Goal: Information Seeking & Learning: Learn about a topic

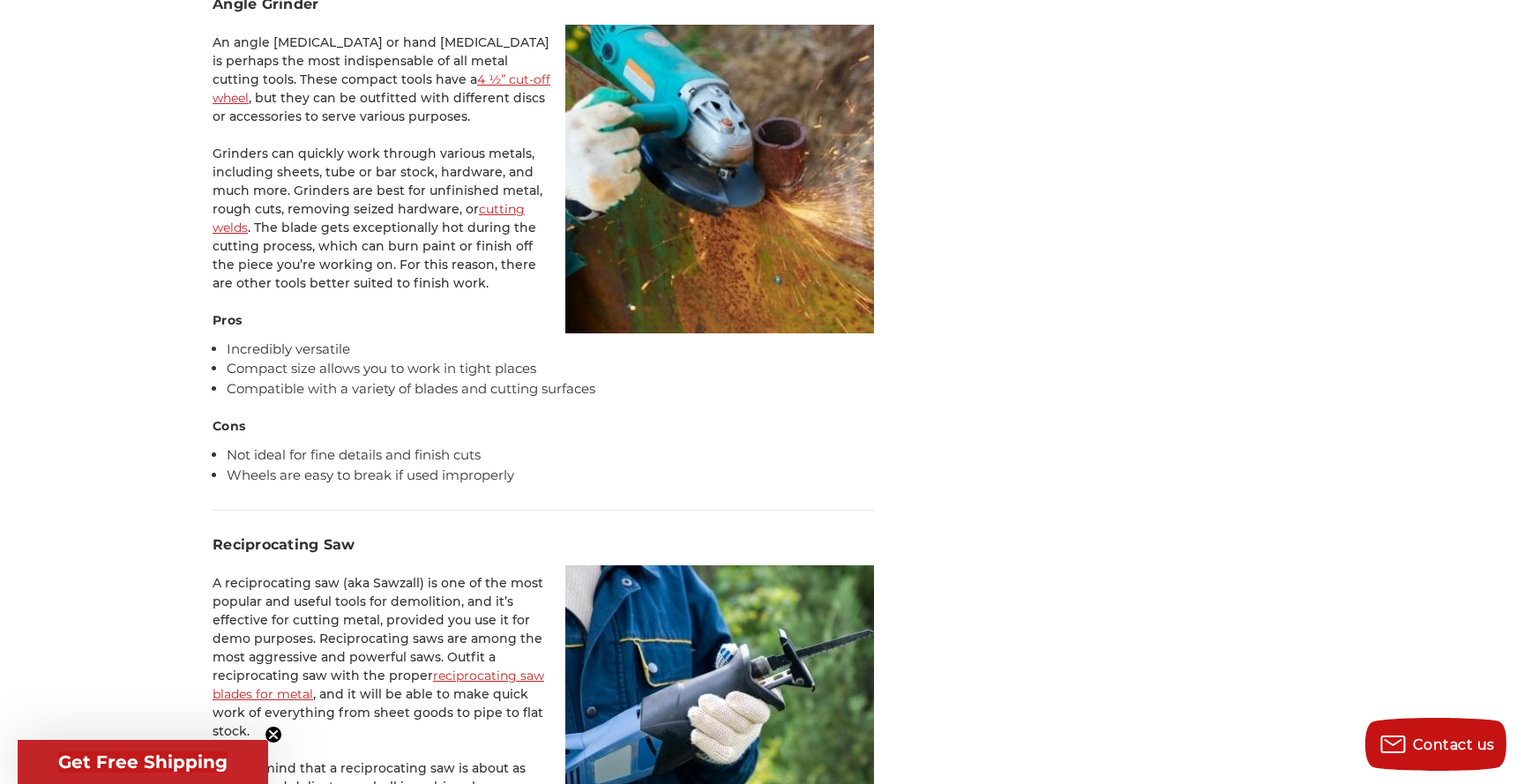
scroll to position [3040, 0]
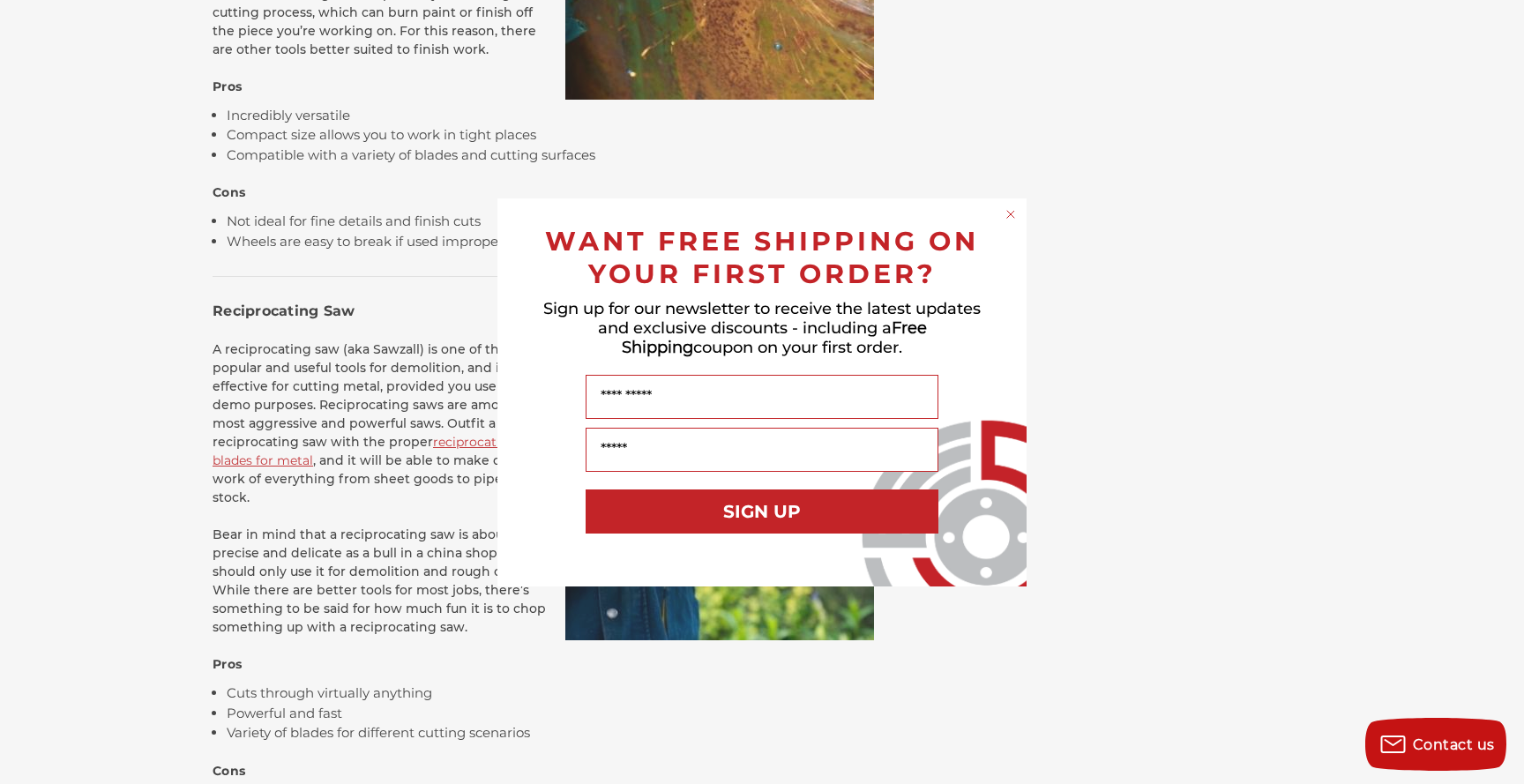
click at [1007, 220] on circle "Close dialog" at bounding box center [1011, 213] width 17 height 17
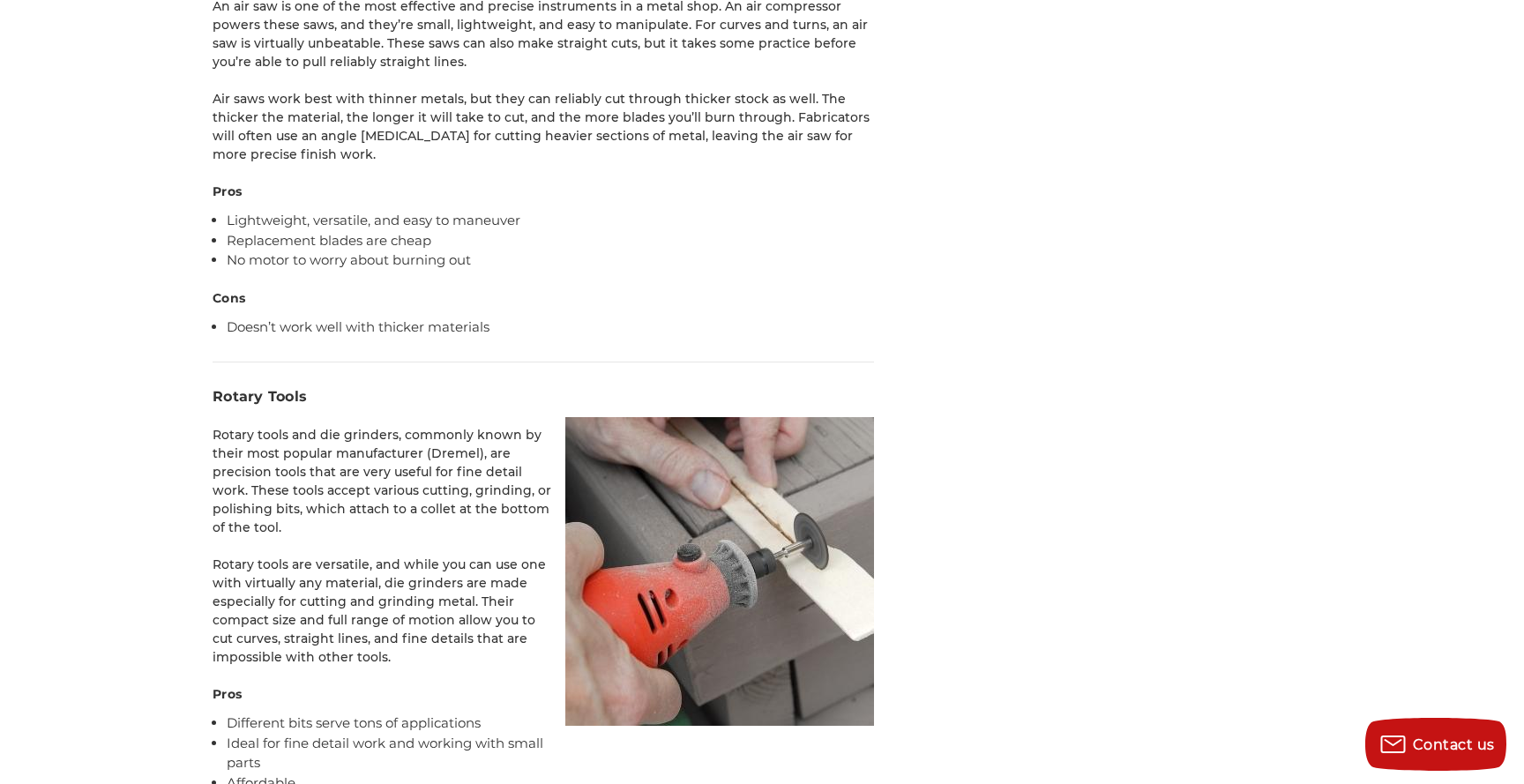
scroll to position [5737, 0]
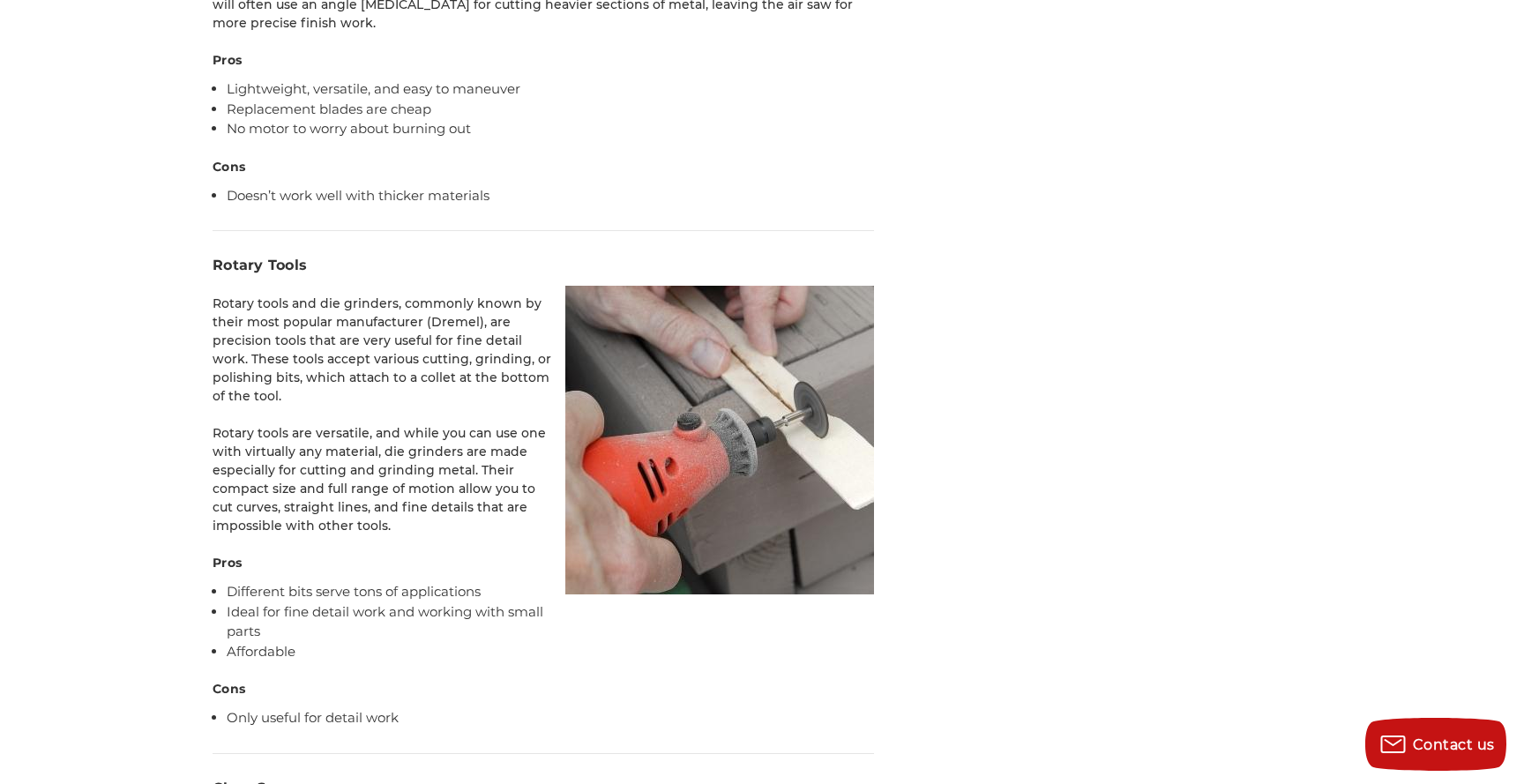
click at [448, 294] on p "Rotary tools and die grinders, commonly known by their most popular manufacture…" at bounding box center [543, 350] width 661 height 111
click at [458, 294] on p "Rotary tools and die grinders, commonly known by their most popular manufacture…" at bounding box center [543, 350] width 661 height 111
copy p "Dremel"
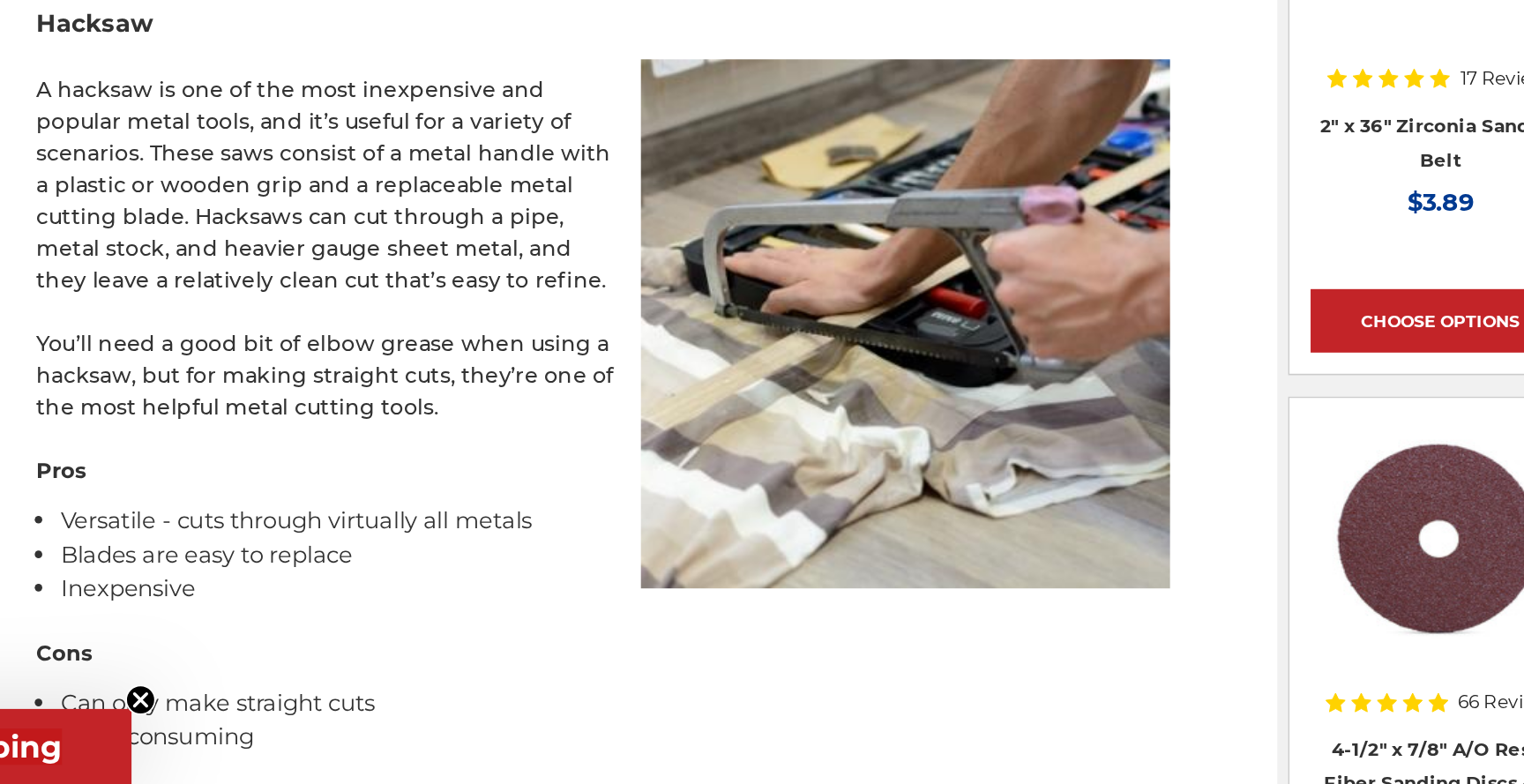
scroll to position [1362, 0]
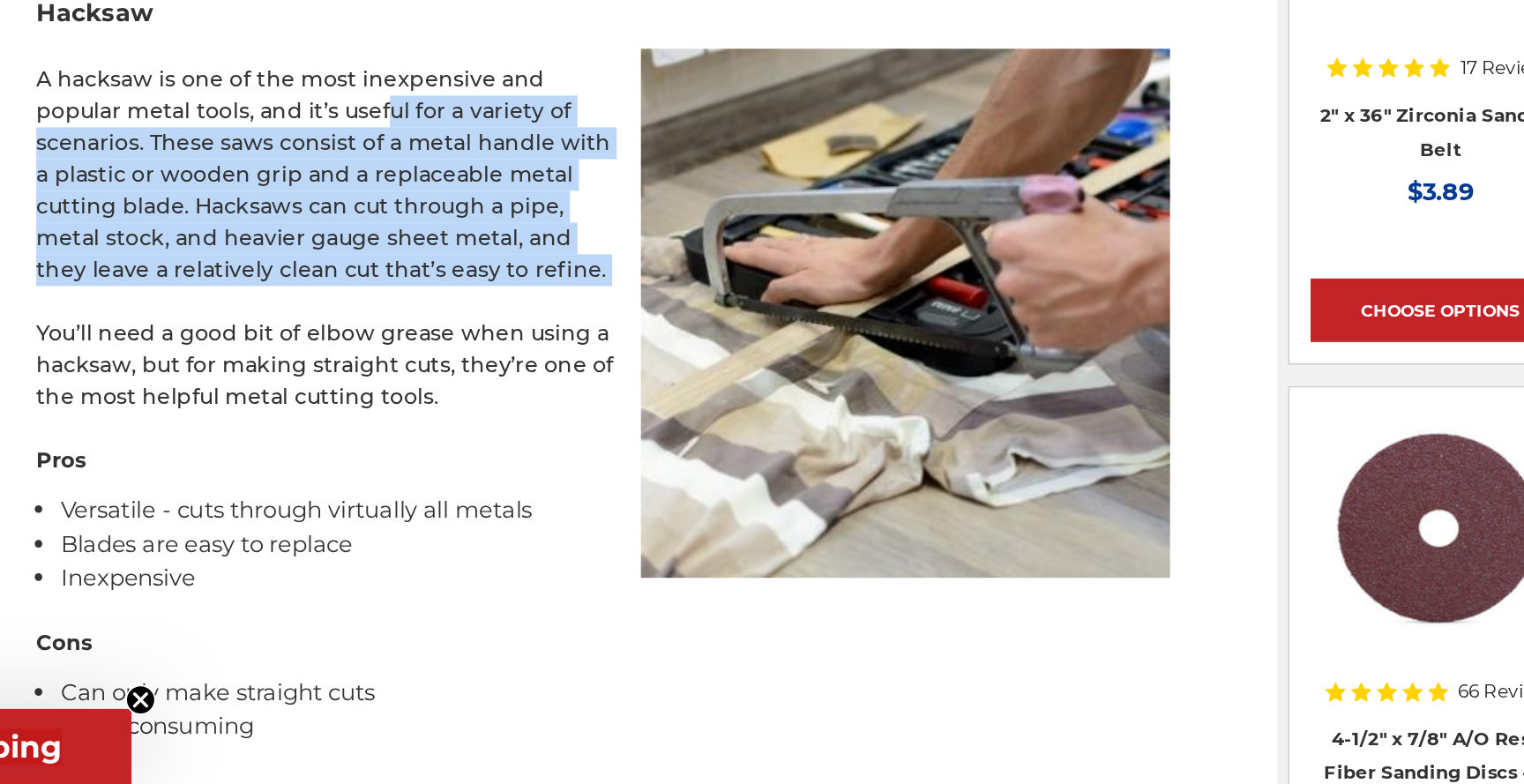
drag, startPoint x: 365, startPoint y: 380, endPoint x: 372, endPoint y: 482, distance: 102.2
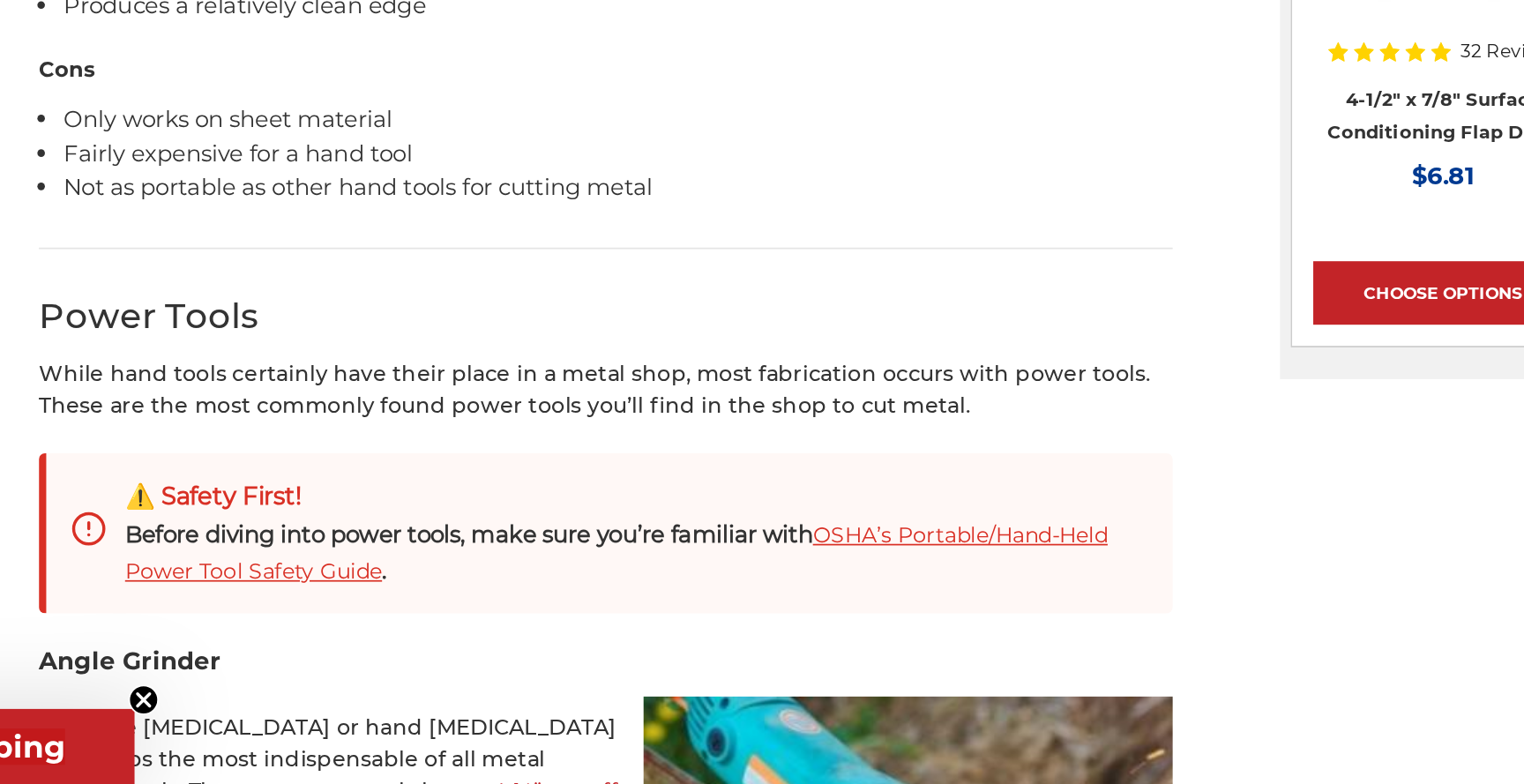
scroll to position [2114, 0]
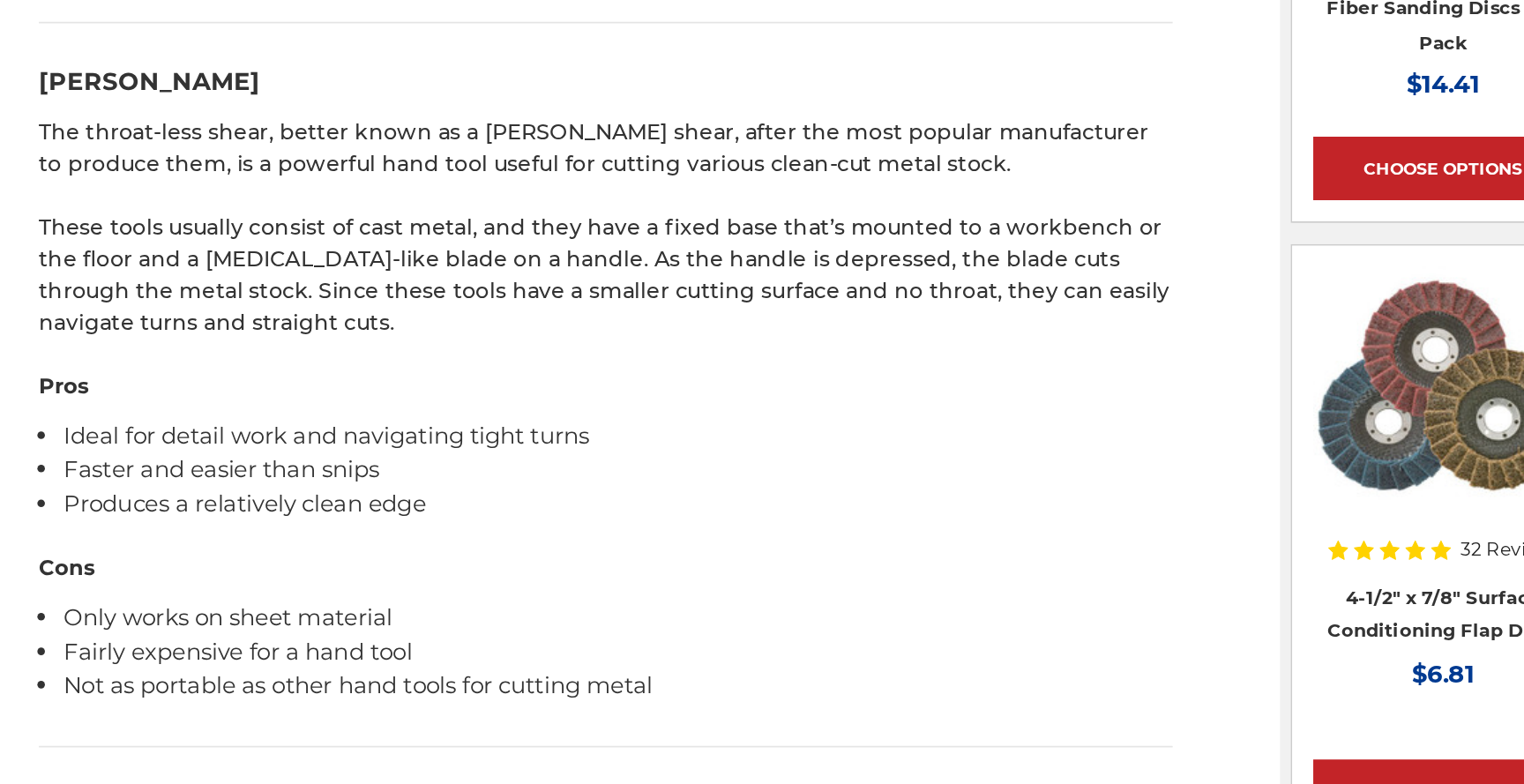
click at [256, 57] on h3 "[PERSON_NAME]" at bounding box center [543, 68] width 661 height 21
drag, startPoint x: 256, startPoint y: 45, endPoint x: 279, endPoint y: 45, distance: 23.0
click at [279, 57] on h3 "[PERSON_NAME]" at bounding box center [543, 68] width 661 height 21
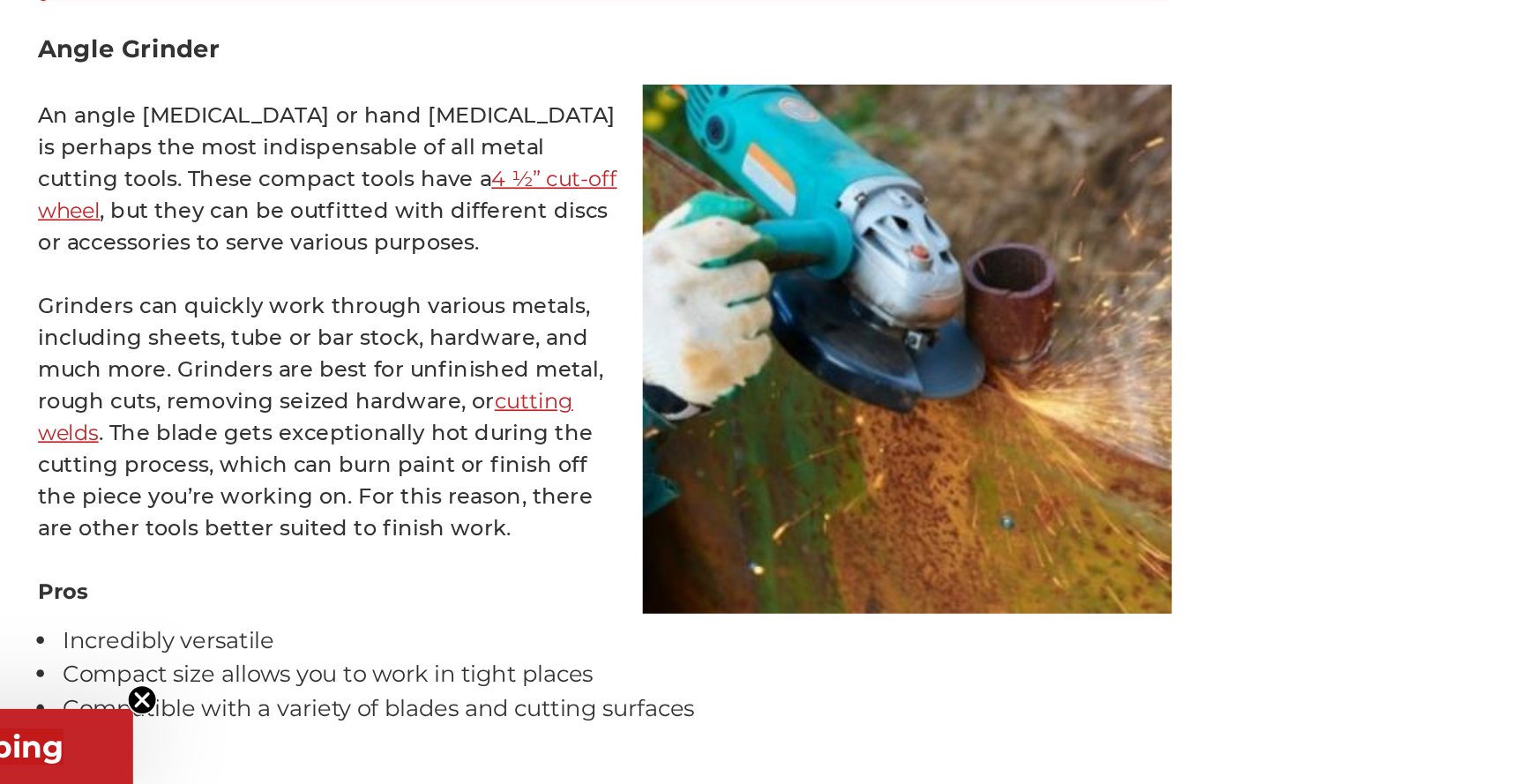
scroll to position [2458, 0]
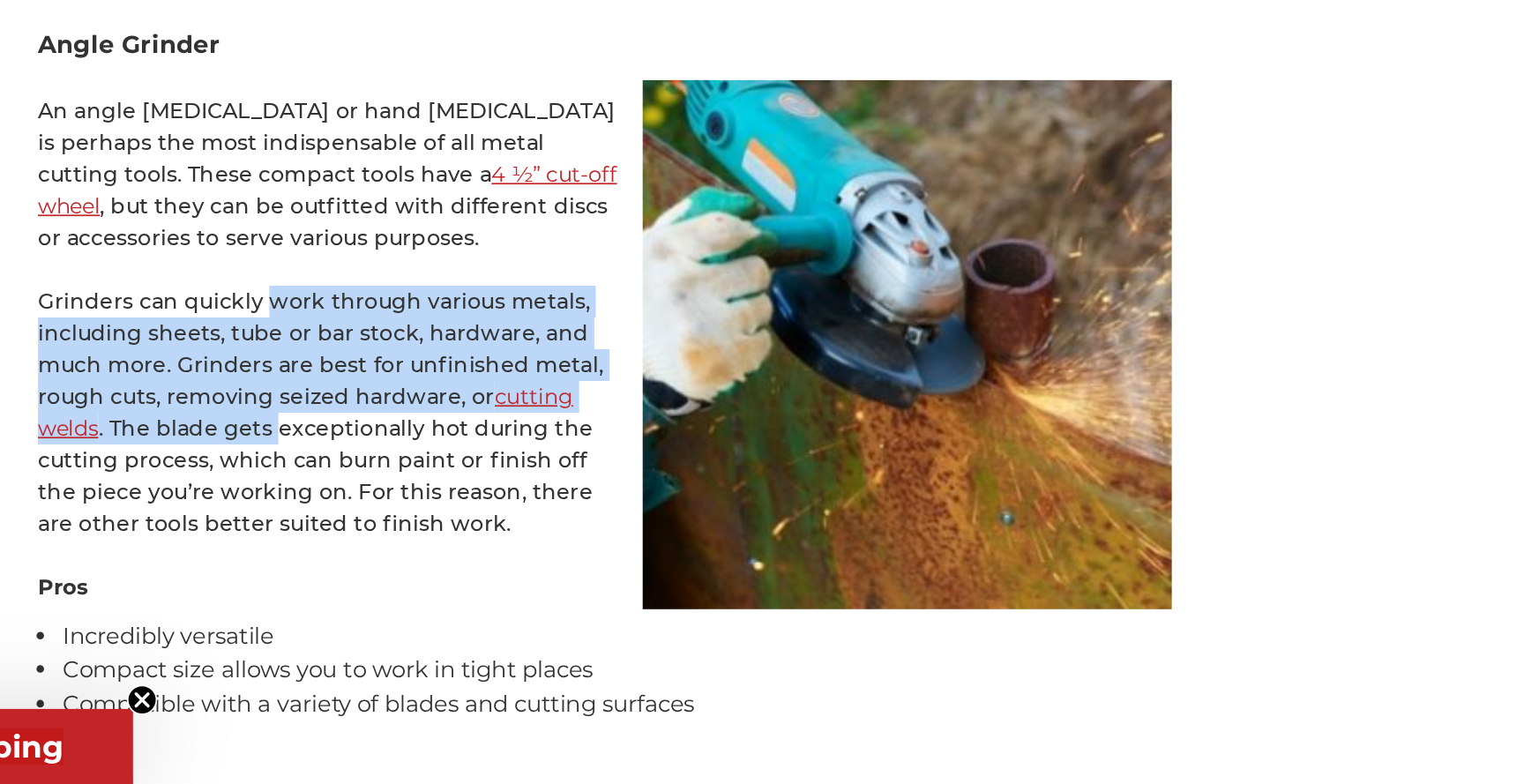
drag, startPoint x: 344, startPoint y: 481, endPoint x: 352, endPoint y: 565, distance: 84.4
click at [352, 565] on p "Grinders can quickly work through various metals, including sheets, tube or bar…" at bounding box center [543, 567] width 661 height 148
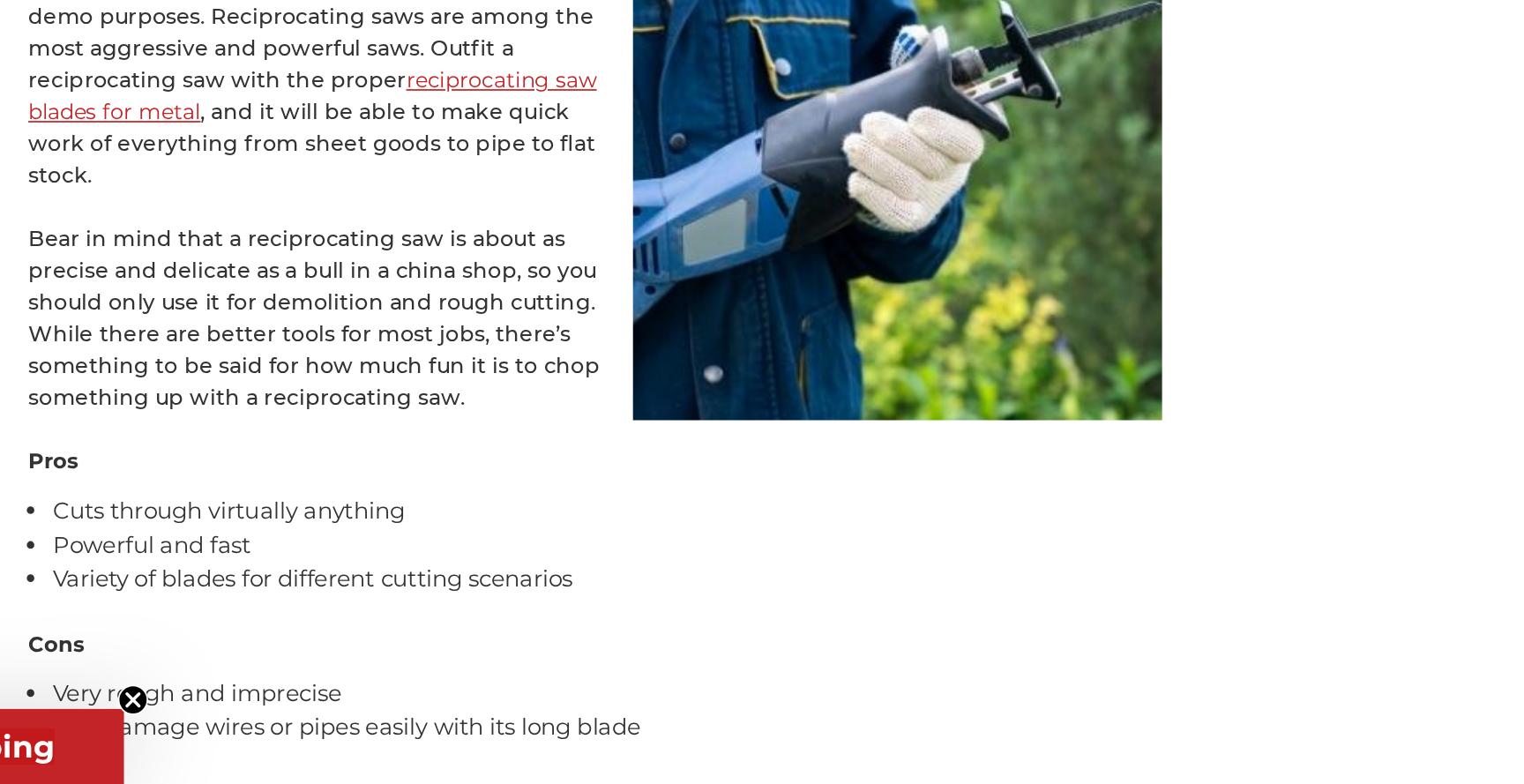
scroll to position [3109, 0]
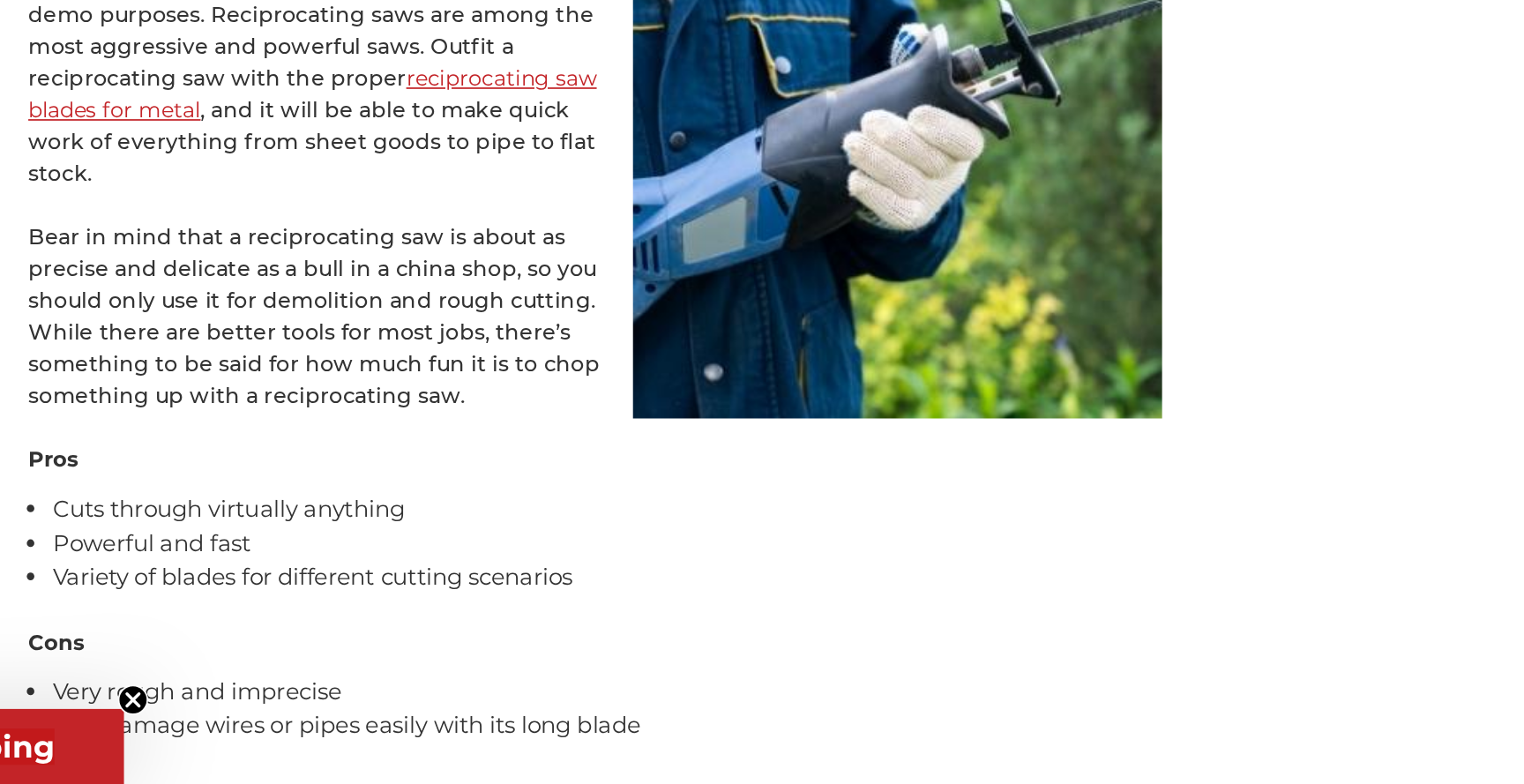
click at [280, 730] on circle "Close teaser" at bounding box center [274, 734] width 17 height 17
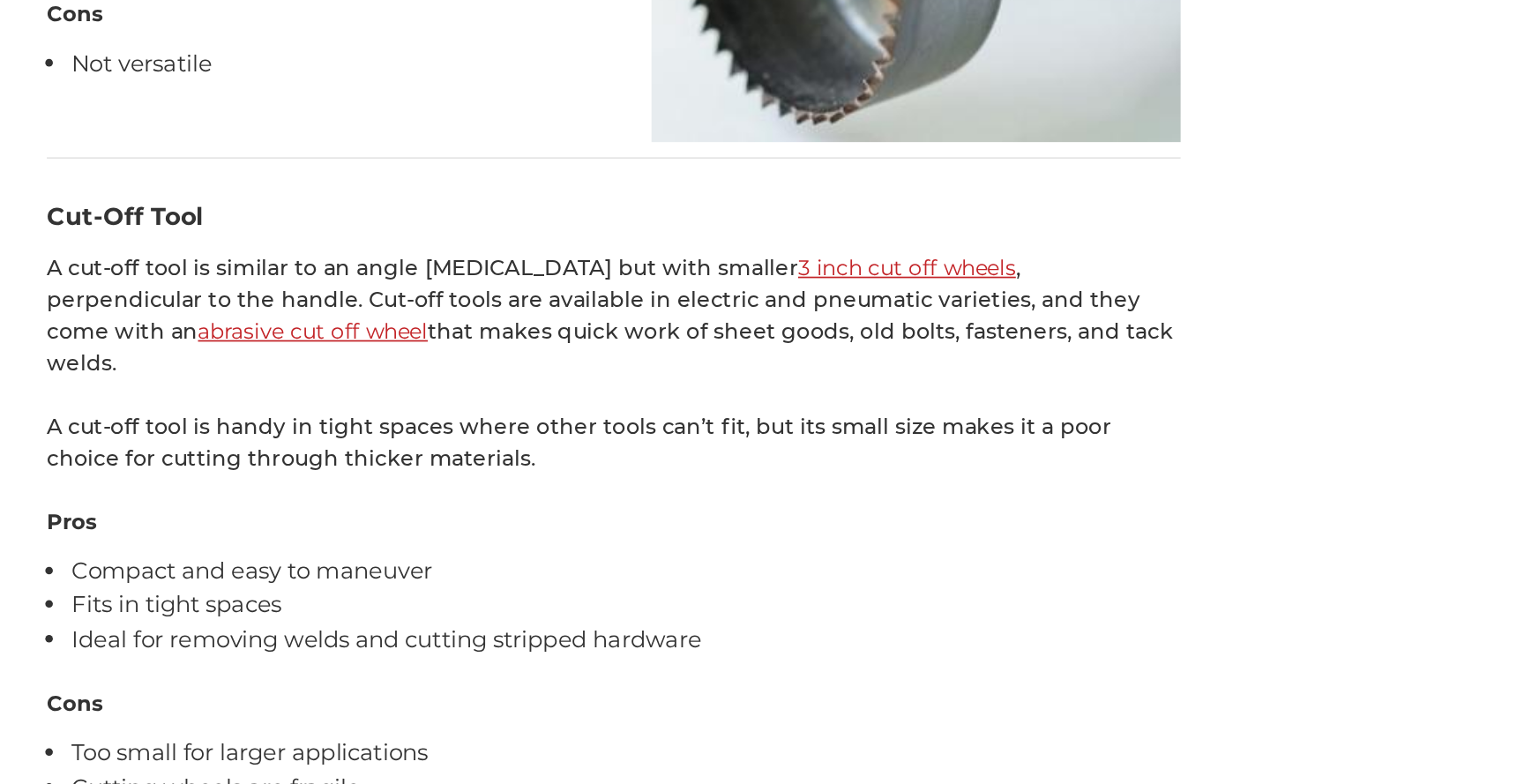
scroll to position [4728, 0]
click at [292, 442] on h3 "Cut-Off Tool" at bounding box center [543, 452] width 661 height 21
drag, startPoint x: 292, startPoint y: 408, endPoint x: 234, endPoint y: 410, distance: 58.0
click at [234, 442] on h3 "Cut-Off Tool" at bounding box center [543, 452] width 661 height 21
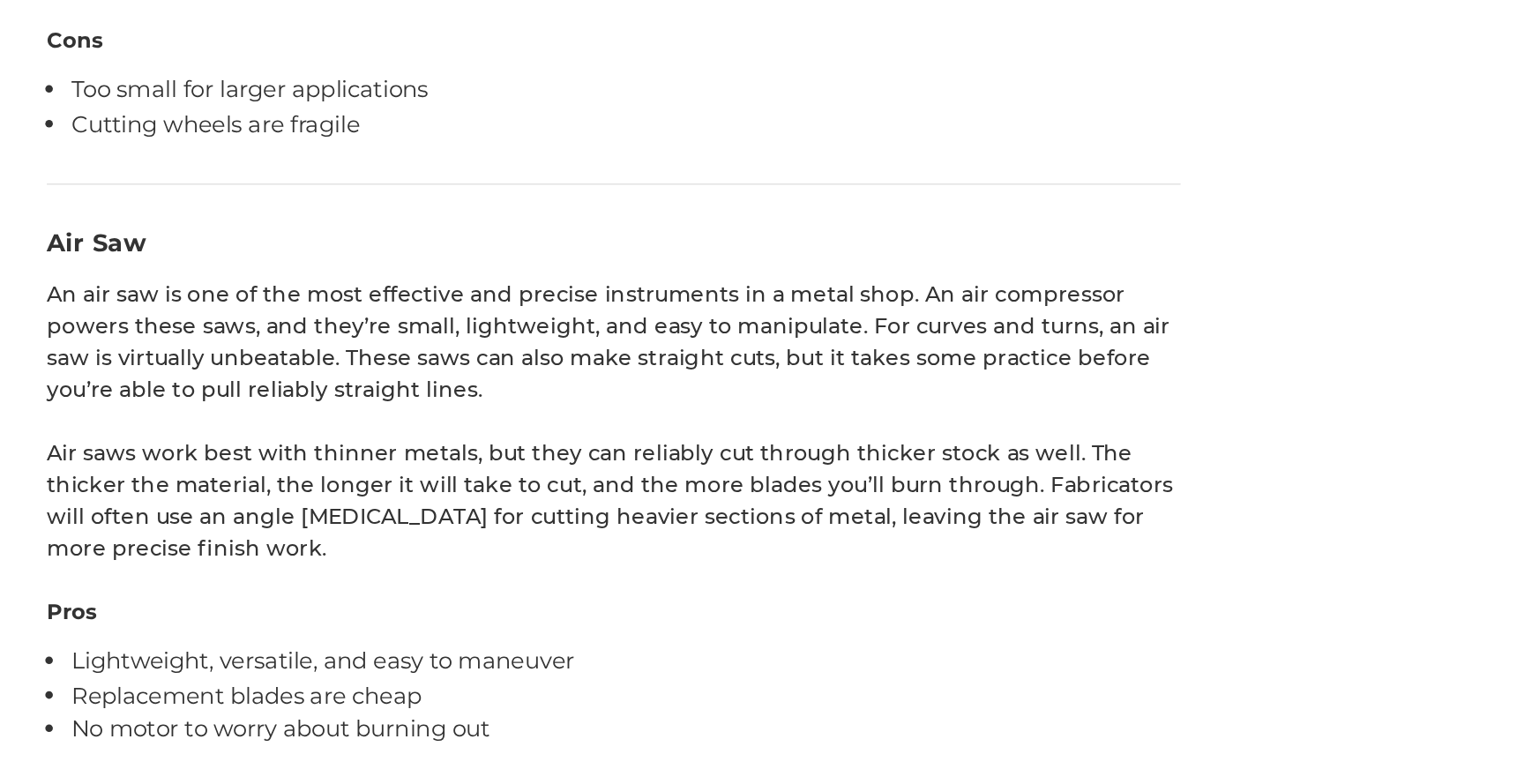
scroll to position [5114, 0]
click at [266, 458] on h3 "Air Saw" at bounding box center [543, 468] width 661 height 21
drag, startPoint x: 266, startPoint y: 410, endPoint x: 227, endPoint y: 410, distance: 39.0
click at [227, 458] on h3 "Air Saw" at bounding box center [543, 468] width 661 height 21
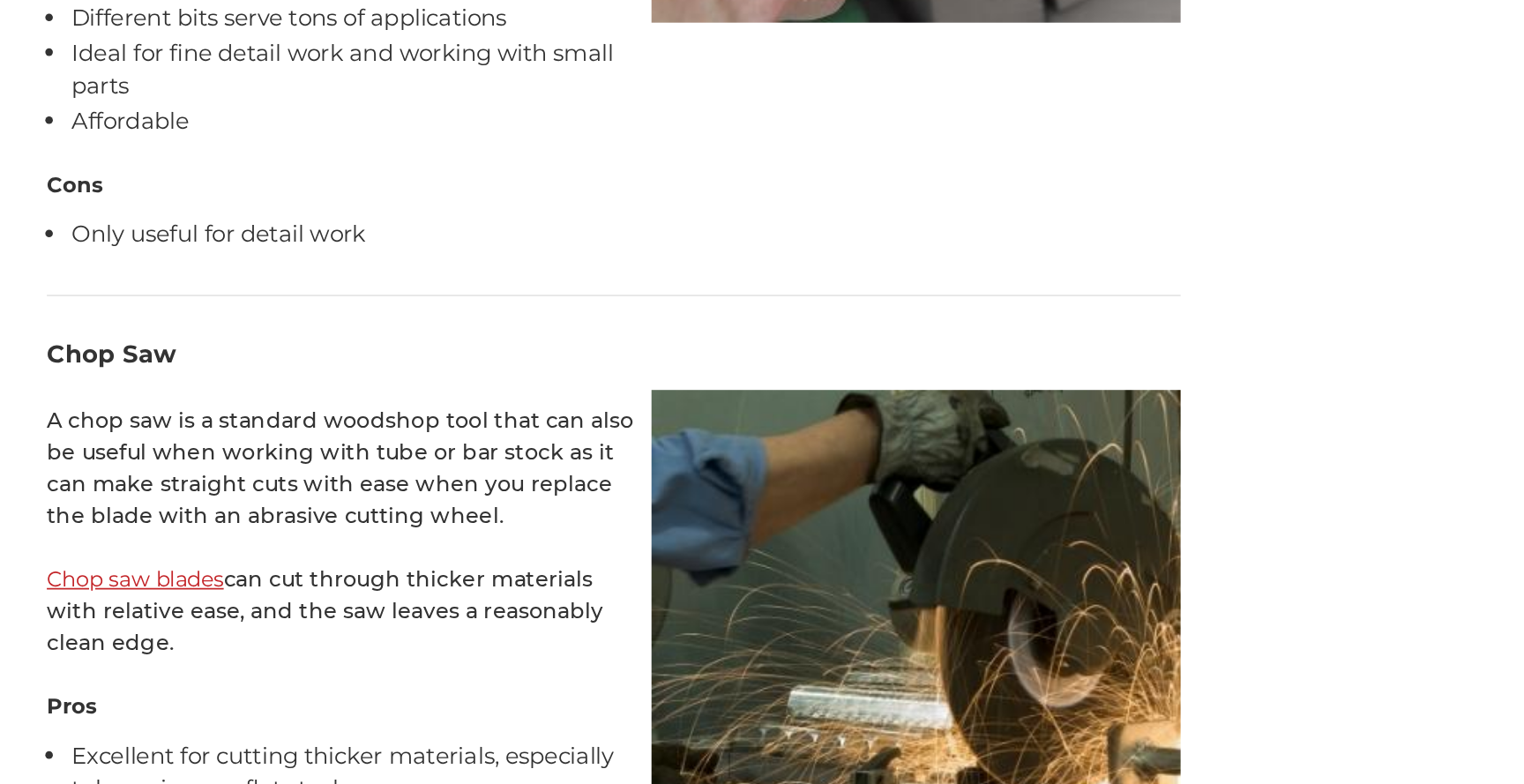
scroll to position [6054, 0]
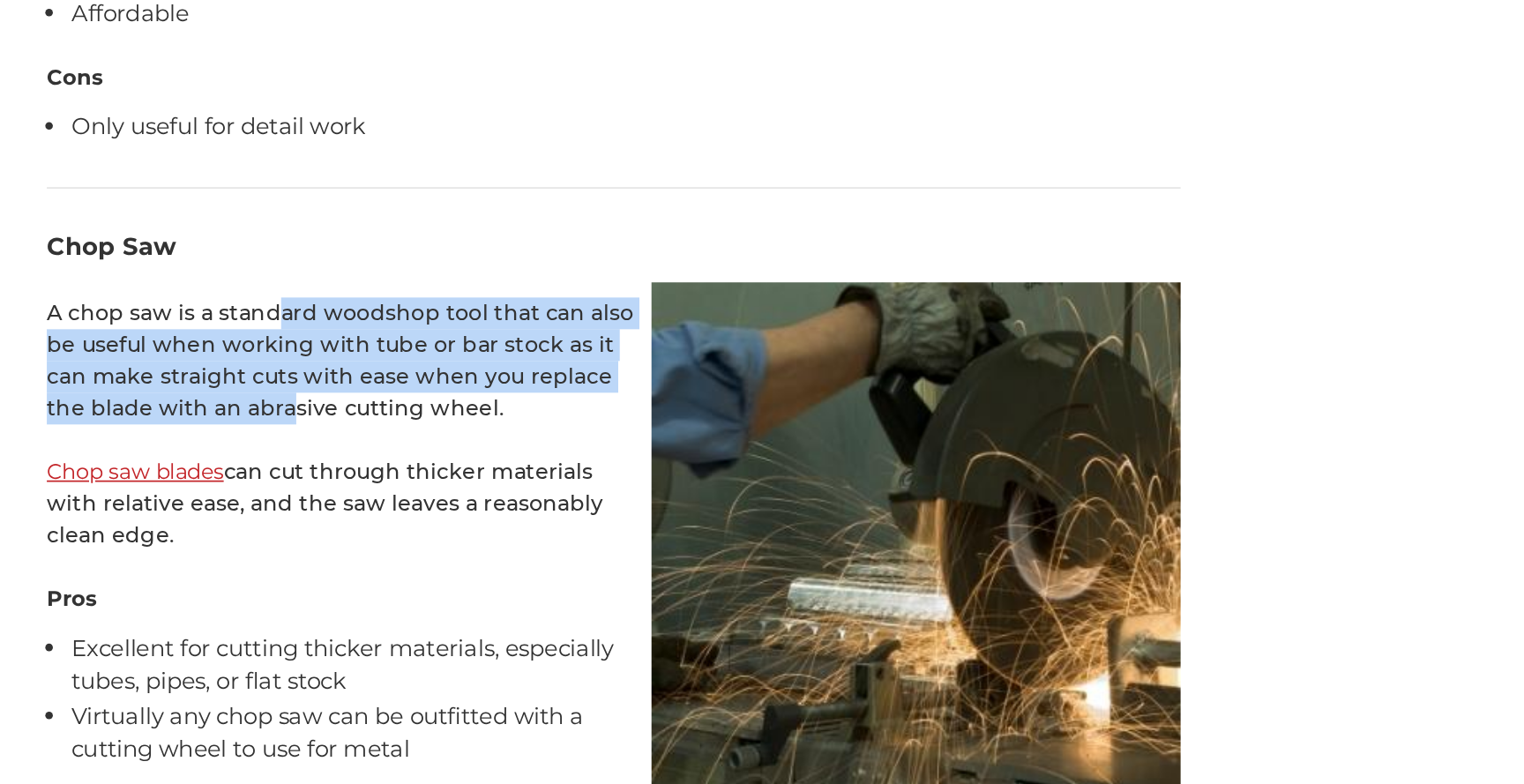
drag, startPoint x: 347, startPoint y: 451, endPoint x: 353, endPoint y: 513, distance: 62.3
click at [354, 513] on p "A chop saw is a standard woodshop tool that can also be useful when working wit…" at bounding box center [543, 536] width 661 height 74
click at [353, 513] on p "A chop saw is a standard woodshop tool that can also be useful when working wit…" at bounding box center [543, 536] width 661 height 74
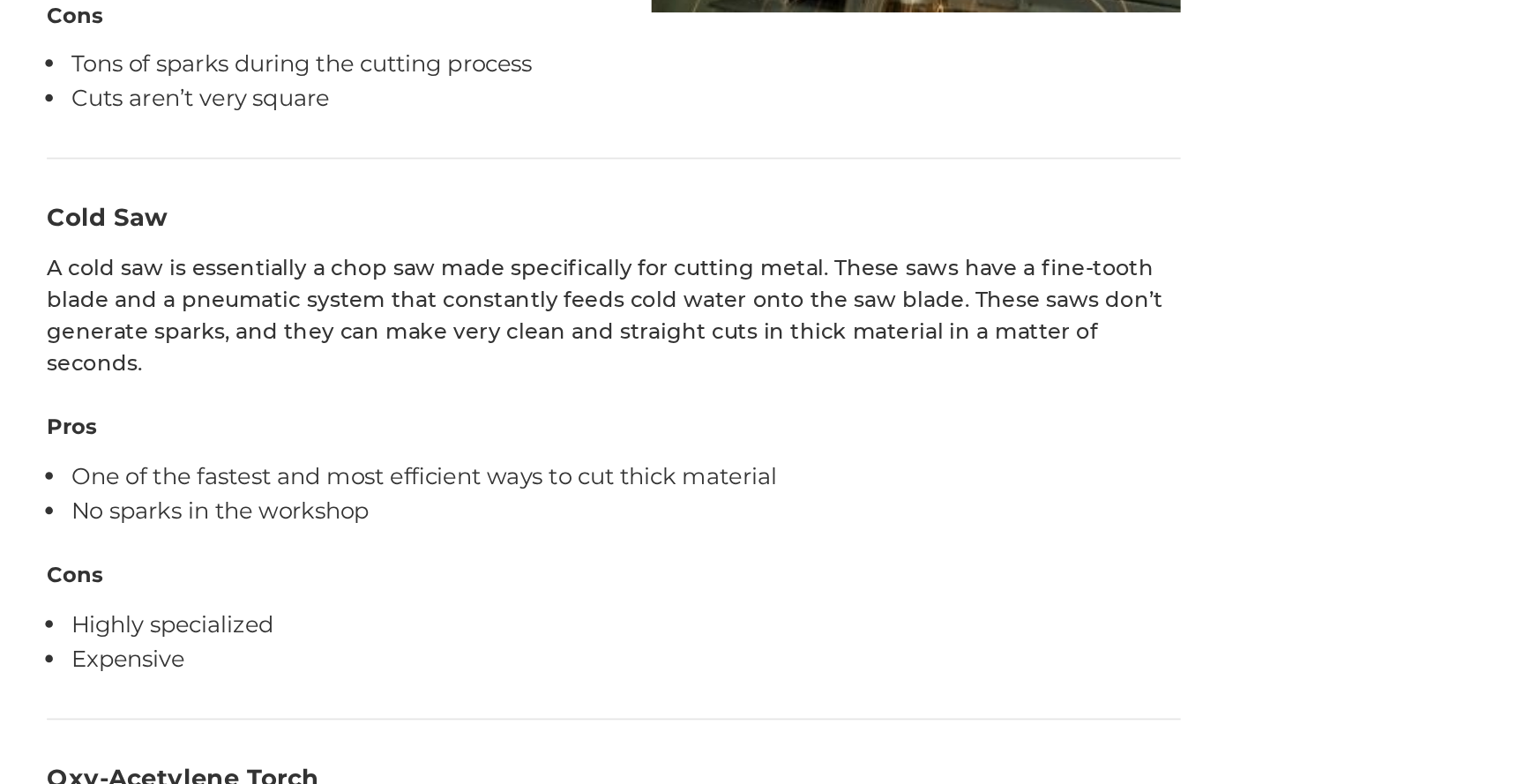
scroll to position [6522, 0]
click at [264, 442] on h3 "Cold Saw" at bounding box center [543, 452] width 661 height 21
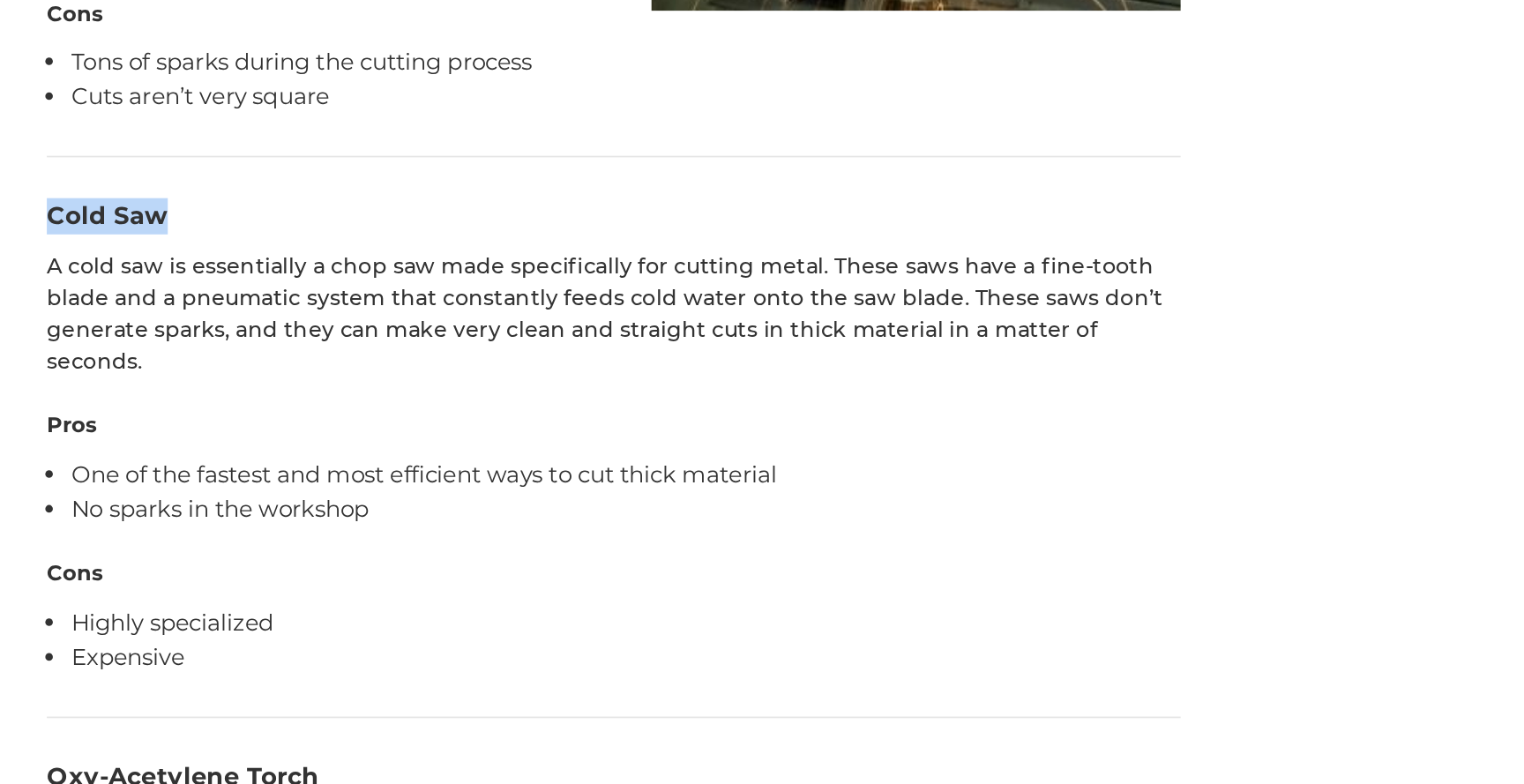
drag, startPoint x: 264, startPoint y: 393, endPoint x: 236, endPoint y: 393, distance: 28.0
click at [236, 442] on h3 "Cold Saw" at bounding box center [543, 452] width 661 height 21
copy h3 "Cold Saw"
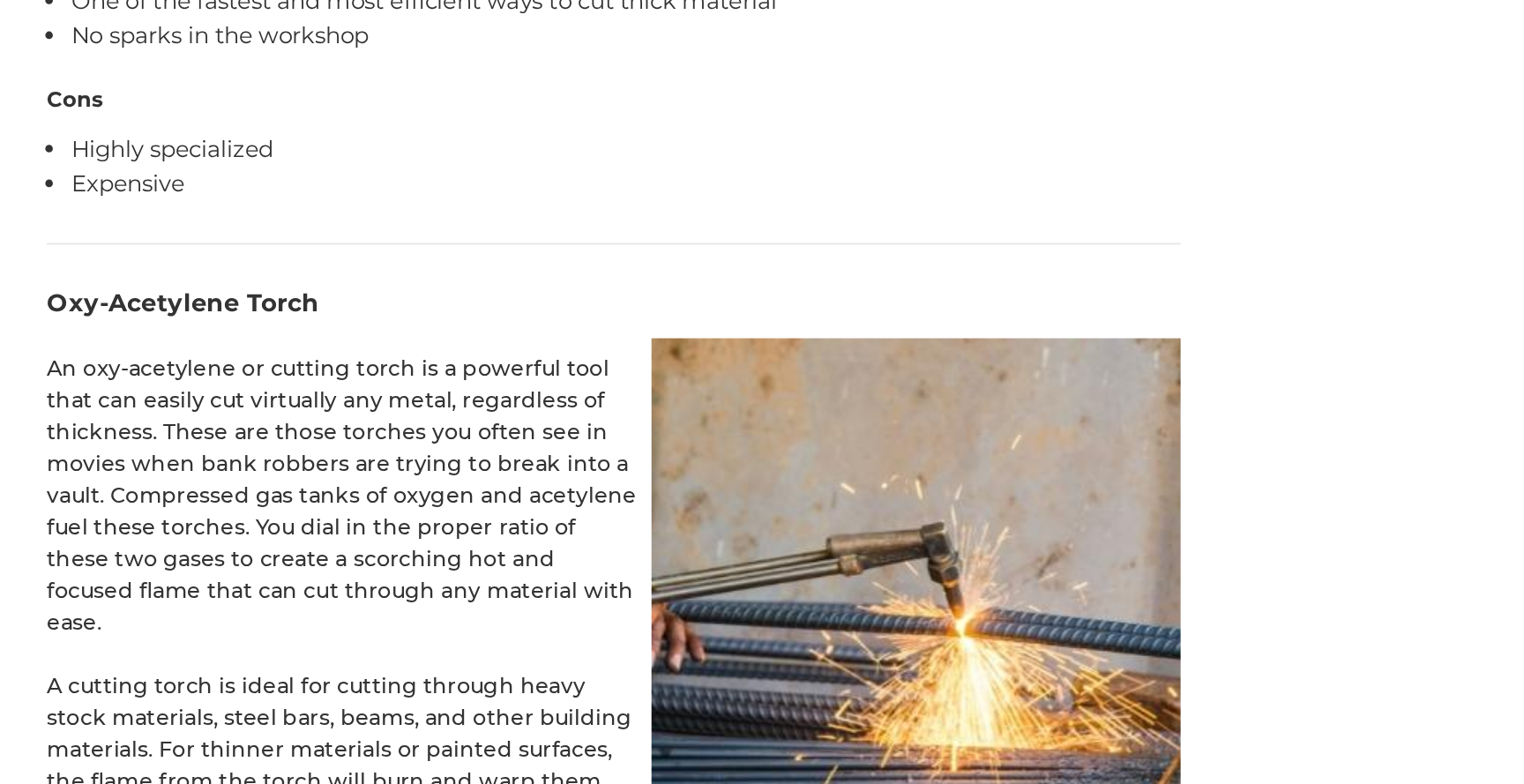
scroll to position [6799, 0]
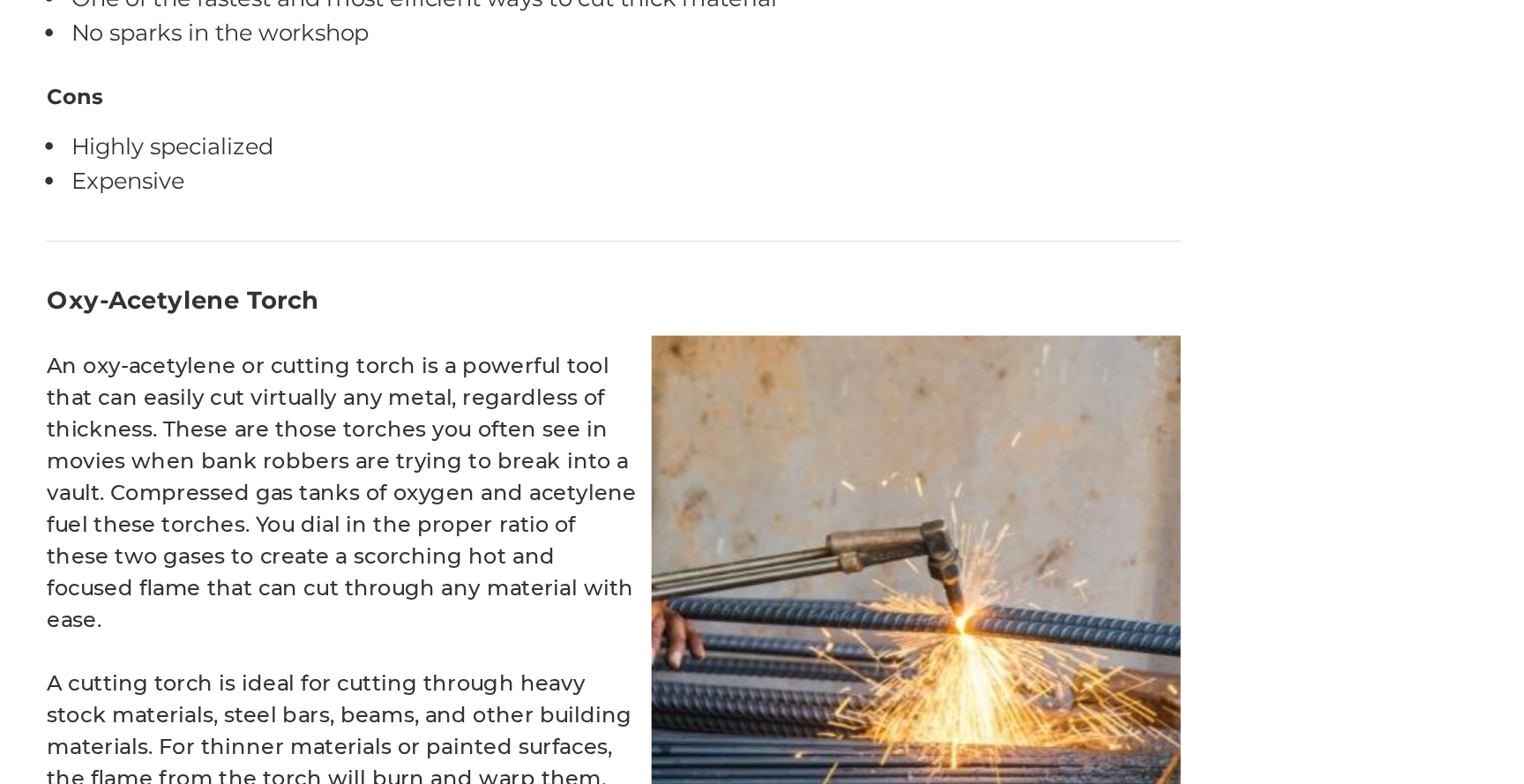
click at [443, 531] on p "An oxy-acetylene or cutting torch is a powerful tool that can easily cut virtua…" at bounding box center [543, 614] width 661 height 167
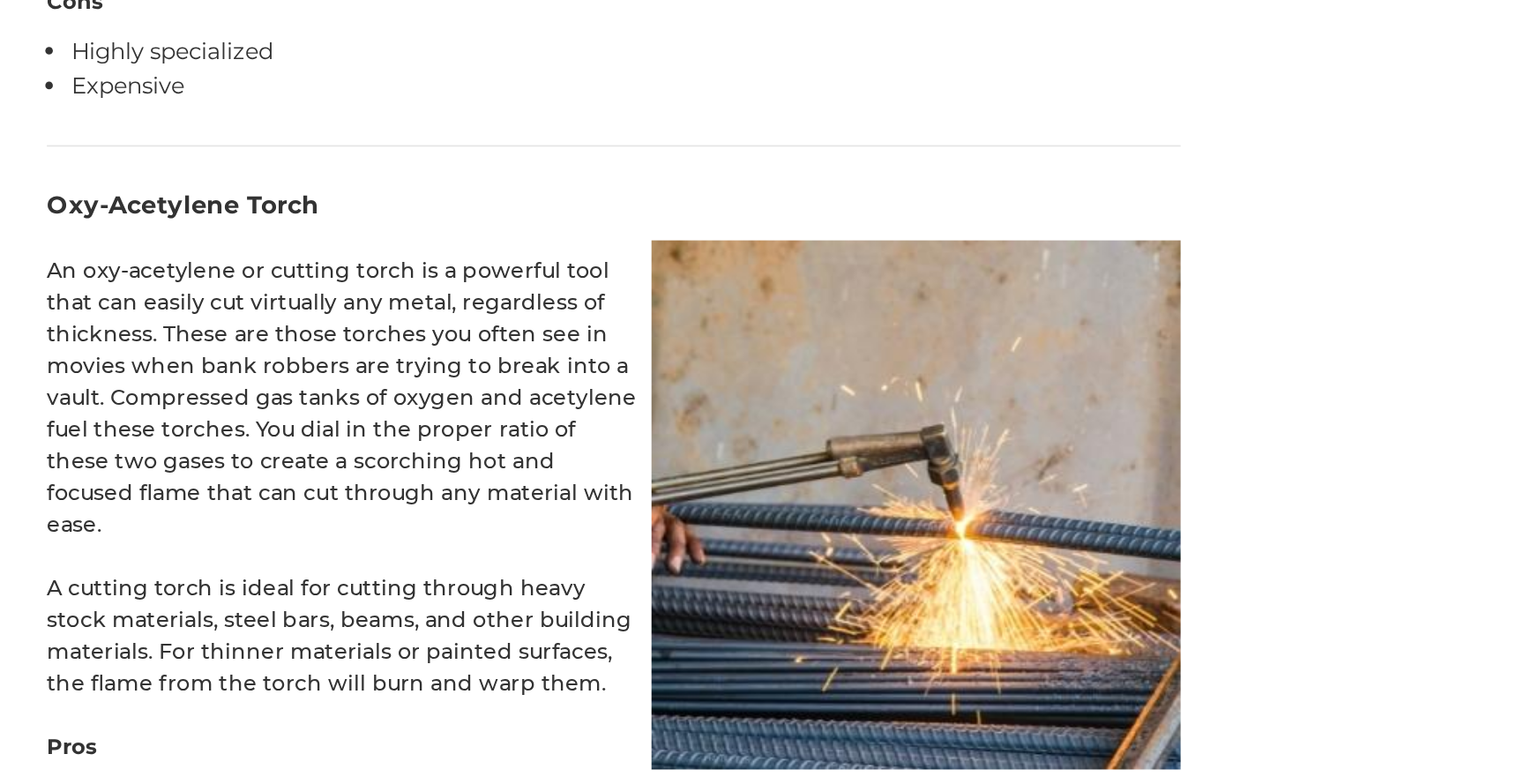
scroll to position [6863, 0]
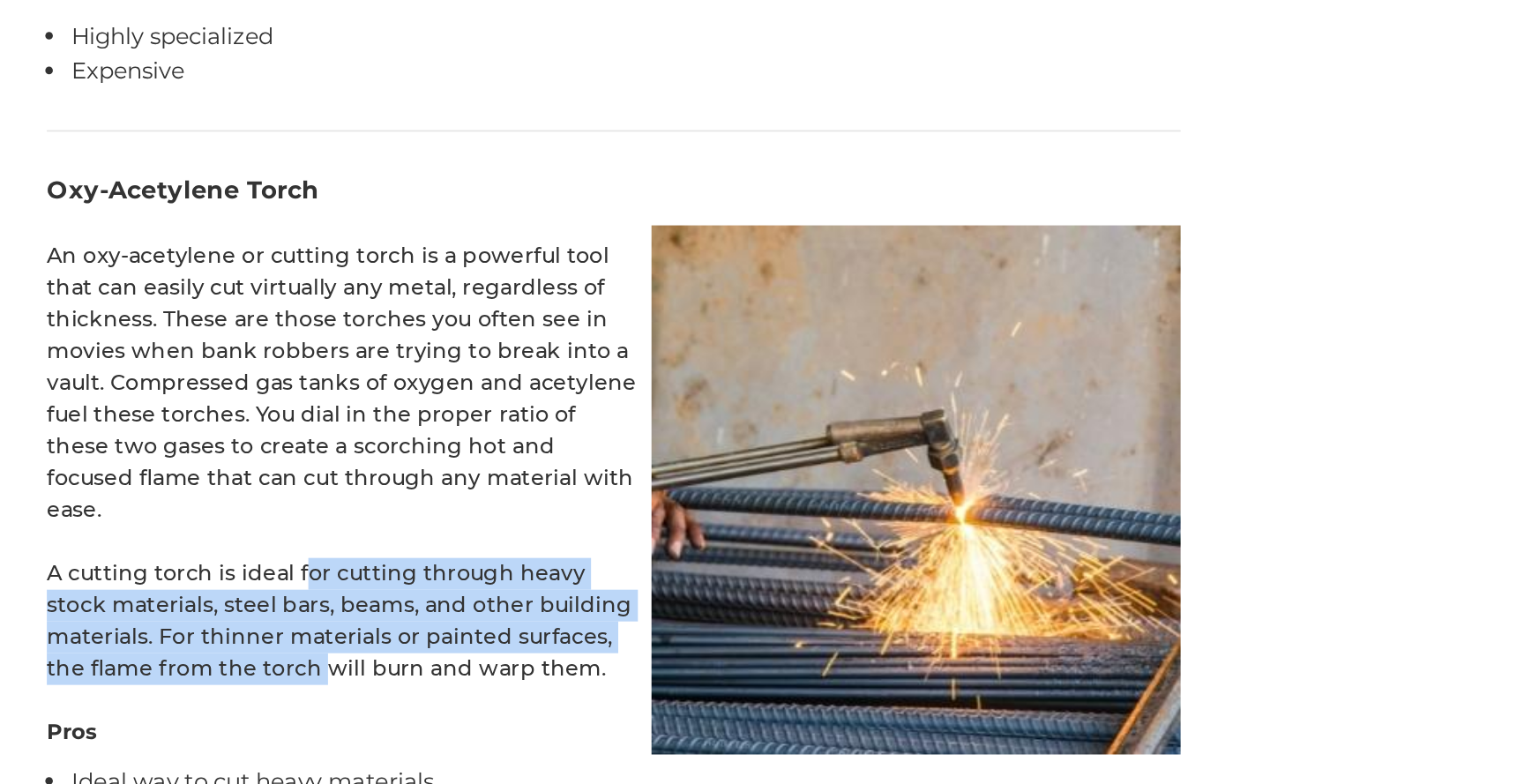
drag, startPoint x: 361, startPoint y: 570, endPoint x: 375, endPoint y: 623, distance: 54.8
click at [375, 651] on p "A cutting torch is ideal for cutting through heavy stock materials, steel bars,…" at bounding box center [543, 688] width 661 height 74
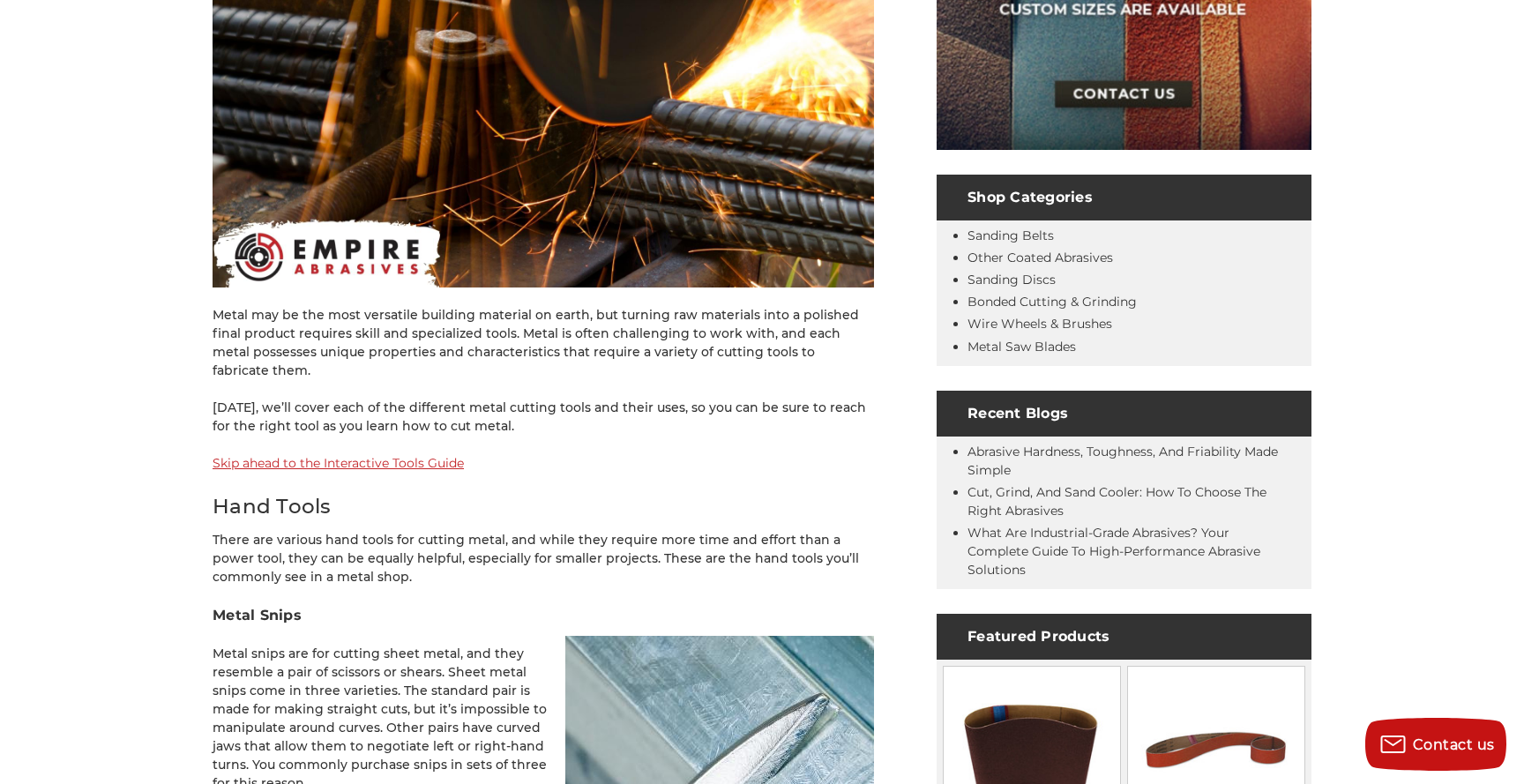
scroll to position [0, 0]
